Goal: Transaction & Acquisition: Register for event/course

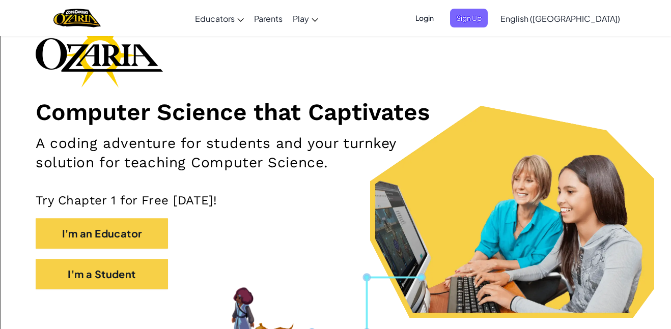
scroll to position [79, 0]
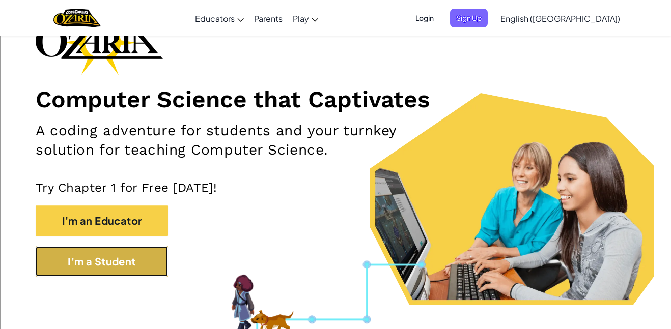
click at [100, 264] on button "I'm a Student" at bounding box center [102, 261] width 132 height 31
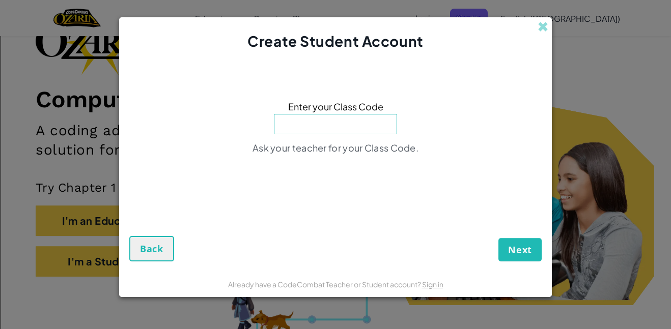
click at [325, 117] on input at bounding box center [335, 124] width 123 height 20
type input "PlaceHeartWest"
click at [538, 21] on span at bounding box center [542, 26] width 11 height 11
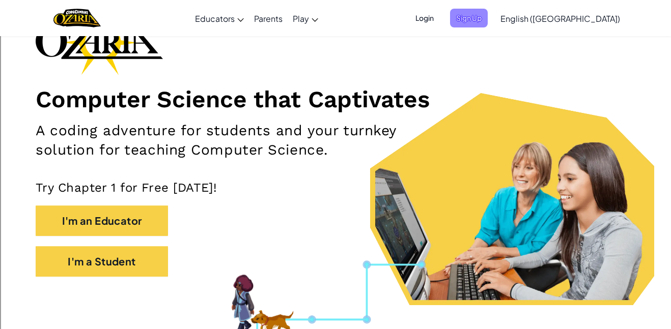
click at [488, 17] on span "Sign Up" at bounding box center [469, 18] width 38 height 19
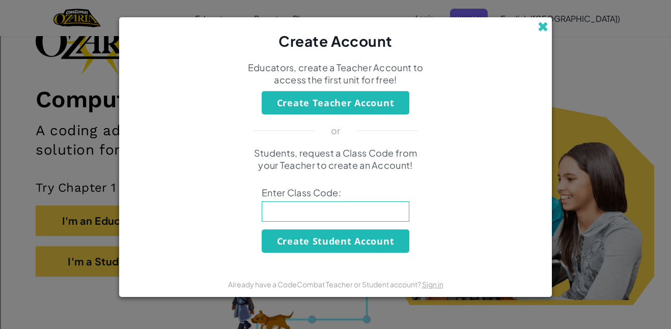
click at [546, 25] on span at bounding box center [542, 26] width 11 height 11
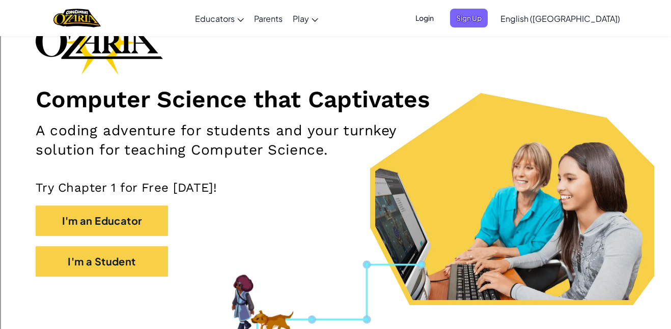
click at [440, 18] on span "Login" at bounding box center [424, 18] width 31 height 19
